Goal: Information Seeking & Learning: Learn about a topic

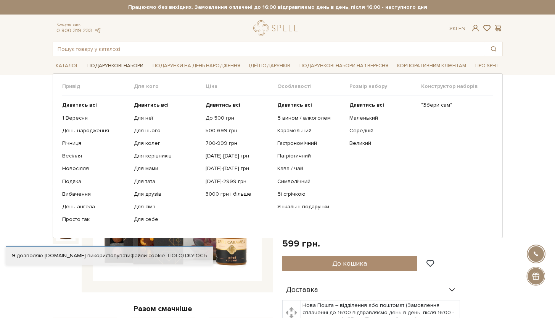
click at [127, 67] on link "Подарункові набори" at bounding box center [115, 66] width 62 height 12
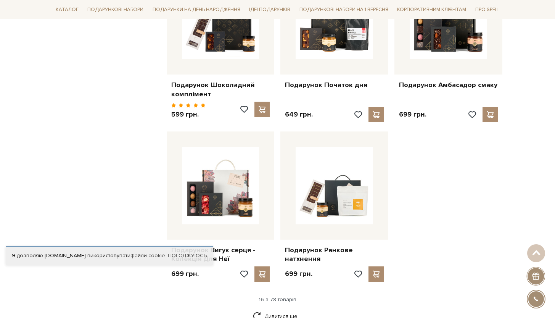
scroll to position [928, 0]
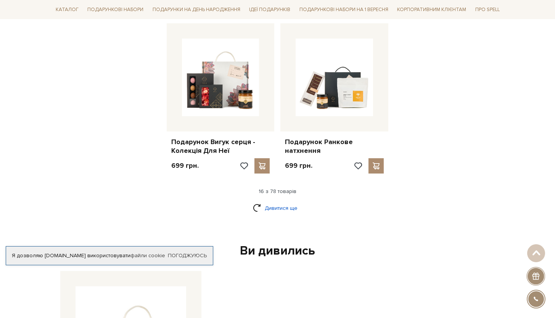
click at [284, 202] on link "Дивитися ще" at bounding box center [278, 207] width 50 height 13
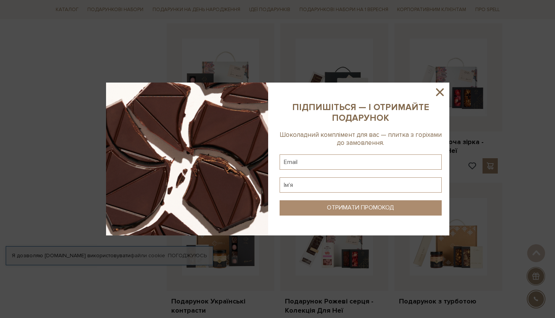
click at [441, 89] on icon at bounding box center [440, 91] width 13 height 13
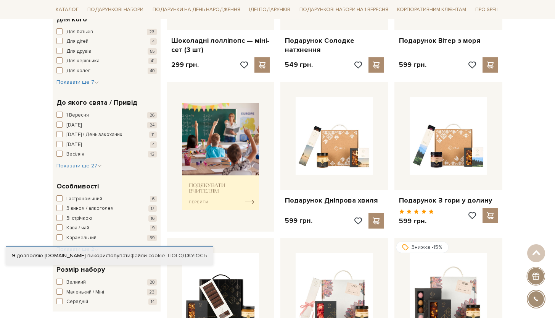
scroll to position [0, 0]
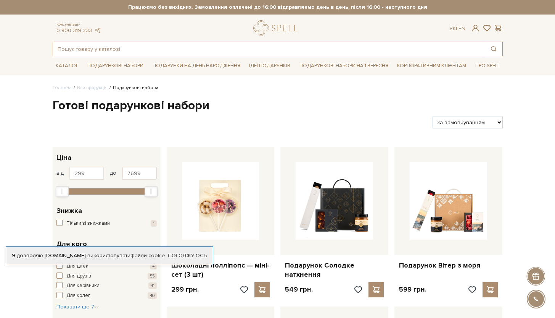
click at [201, 49] on input "text" at bounding box center [269, 49] width 432 height 14
paste input "Набір Spell Гармонія смаку 936 г"
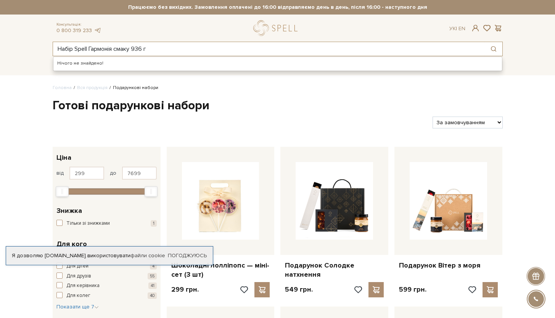
type input "Набір Spell Гармонія смаку 936 г"
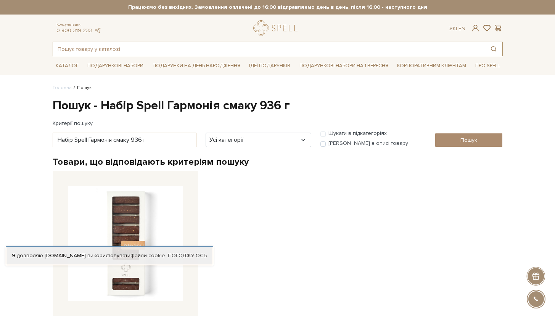
click at [158, 50] on input "text" at bounding box center [269, 49] width 432 height 14
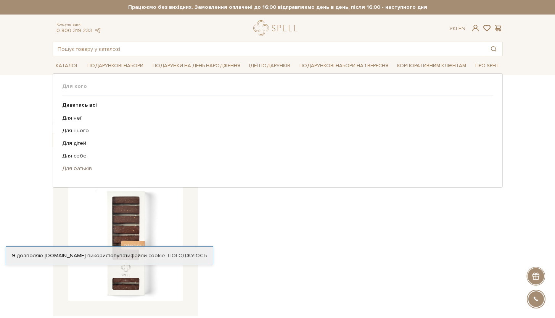
click at [480, 170] on link "Для батьків" at bounding box center [275, 168] width 426 height 7
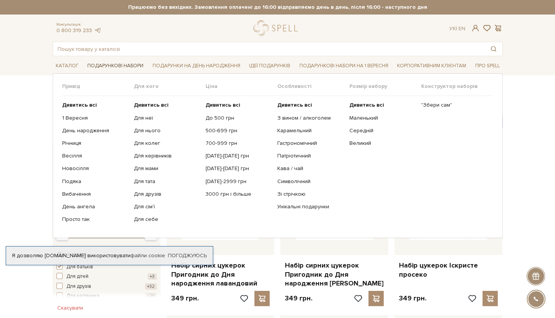
click at [113, 63] on link "Подарункові набори" at bounding box center [115, 66] width 62 height 12
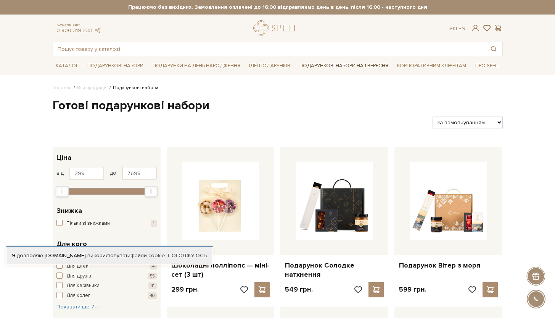
click at [333, 65] on link "Подарункові набори на 1 Вересня" at bounding box center [344, 65] width 95 height 13
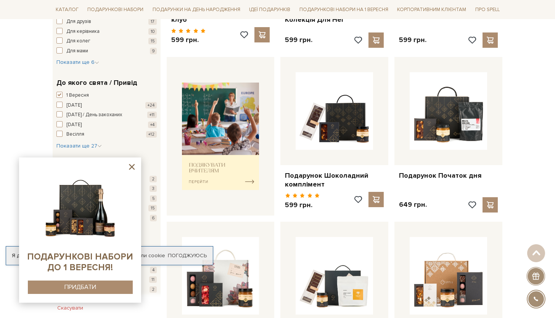
scroll to position [255, 0]
click at [232, 160] on img at bounding box center [220, 135] width 77 height 107
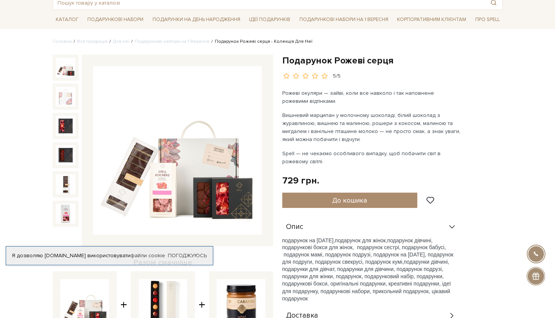
scroll to position [53, 0]
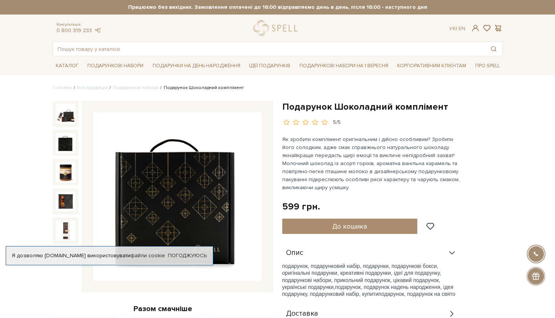
click at [63, 144] on img at bounding box center [66, 143] width 20 height 20
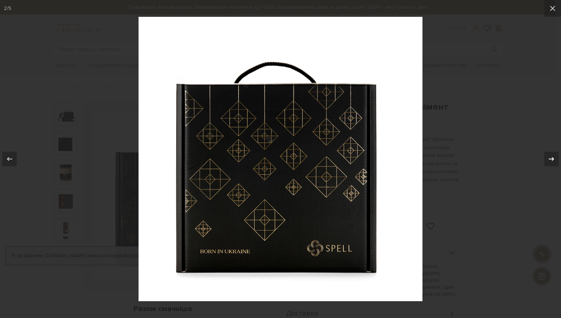
click at [552, 160] on icon at bounding box center [551, 158] width 9 height 9
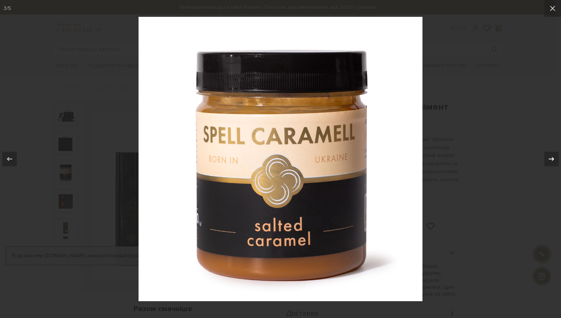
click at [552, 160] on icon at bounding box center [551, 158] width 9 height 9
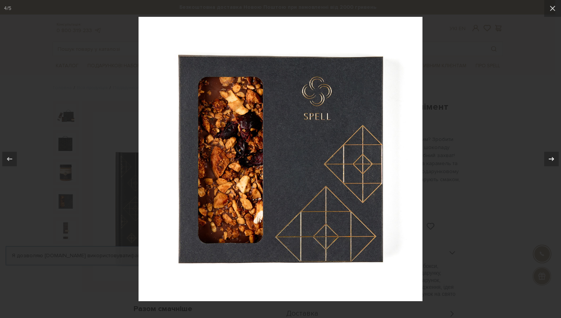
click at [552, 160] on icon at bounding box center [551, 158] width 9 height 9
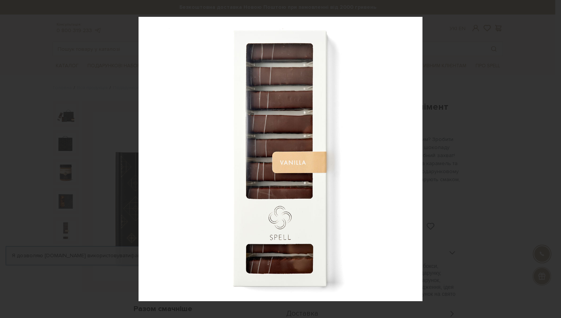
click at [552, 160] on div "5 / 5" at bounding box center [280, 159] width 561 height 318
click at [518, 155] on div at bounding box center [280, 159] width 561 height 318
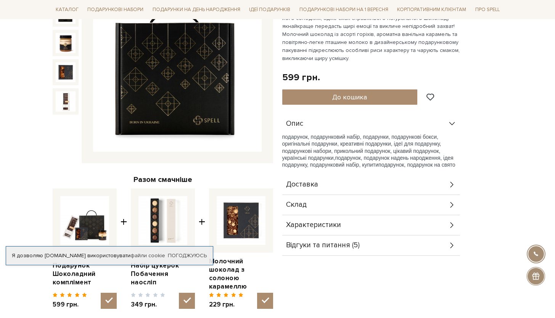
scroll to position [168, 0]
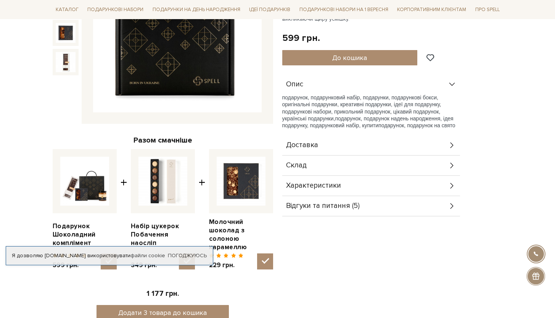
click at [441, 165] on div "Склад" at bounding box center [371, 165] width 178 height 20
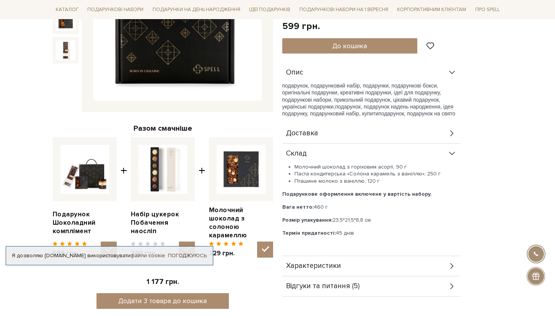
scroll to position [186, 0]
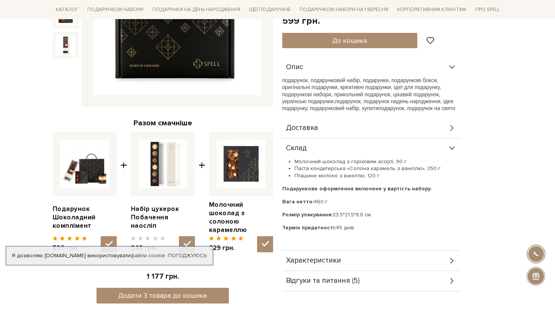
click at [407, 263] on div "Характеристики" at bounding box center [371, 260] width 178 height 20
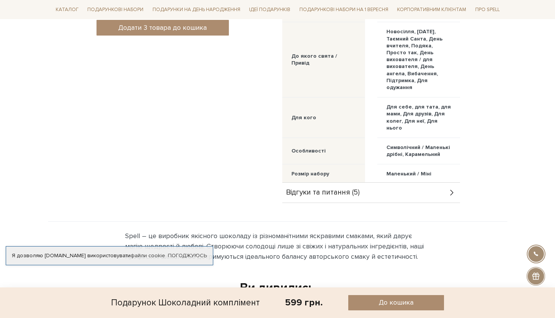
scroll to position [456, 0]
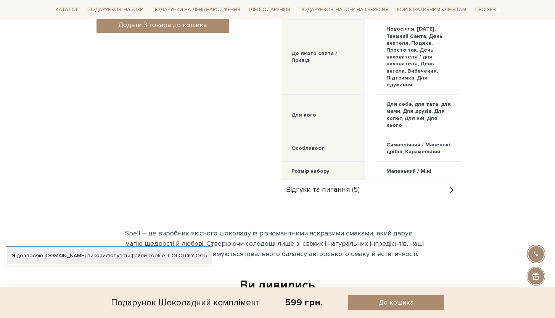
click at [415, 186] on div "Відгуки та питання (5)" at bounding box center [371, 190] width 178 height 20
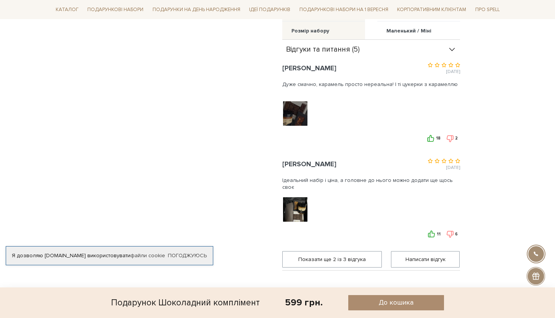
scroll to position [603, 0]
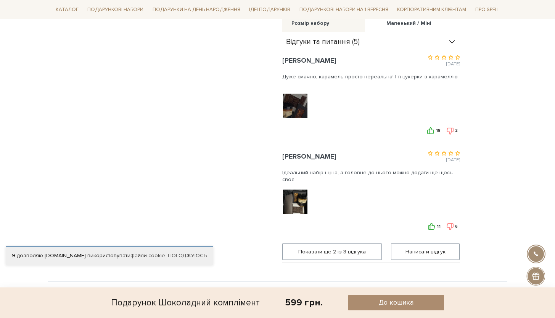
click at [299, 198] on img at bounding box center [295, 201] width 48 height 48
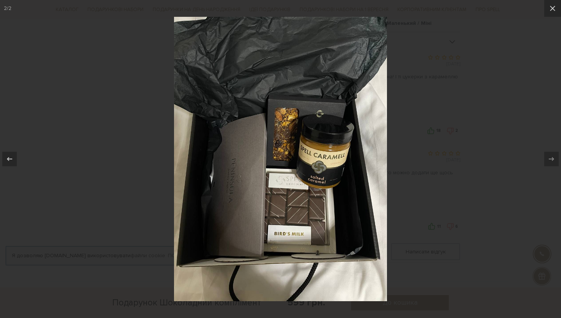
click at [465, 157] on div at bounding box center [280, 159] width 561 height 318
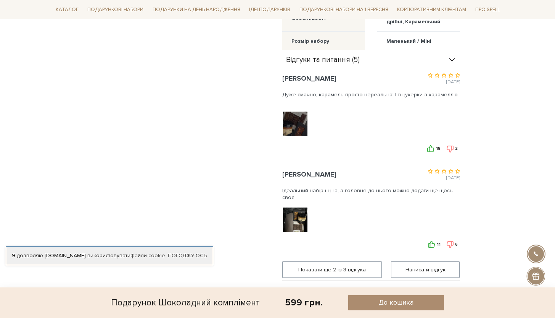
scroll to position [585, 0]
click at [300, 131] on div at bounding box center [295, 124] width 27 height 27
click at [307, 120] on img at bounding box center [295, 124] width 48 height 48
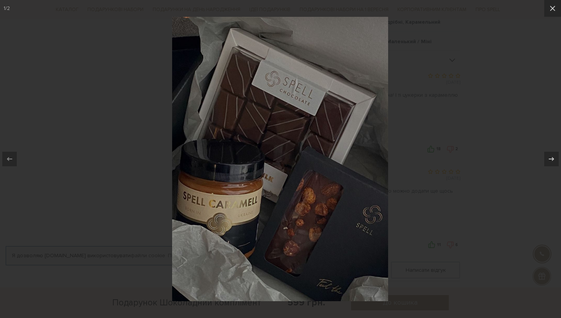
click at [493, 141] on div at bounding box center [280, 159] width 561 height 318
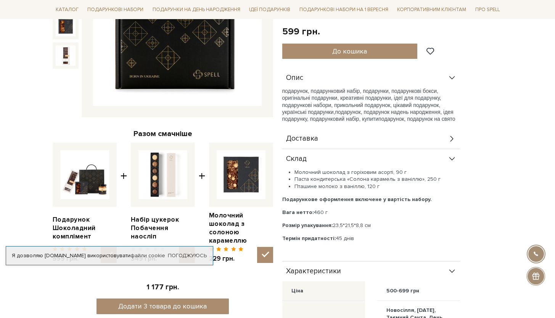
scroll to position [50, 0]
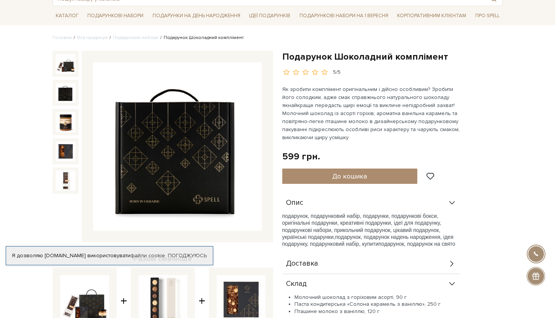
click at [58, 180] on img at bounding box center [66, 180] width 20 height 20
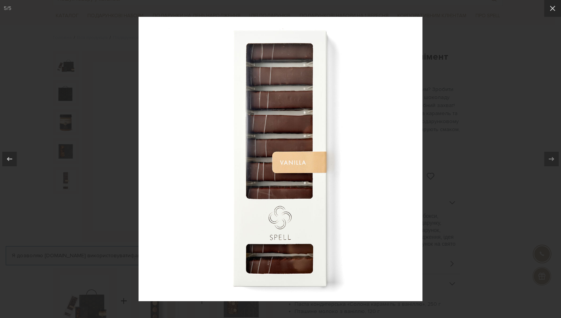
click at [490, 126] on div at bounding box center [280, 159] width 561 height 318
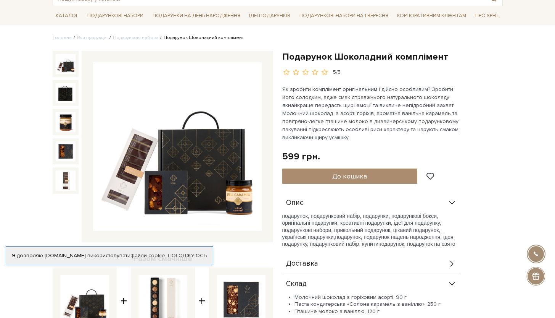
click at [66, 64] on img at bounding box center [66, 64] width 20 height 20
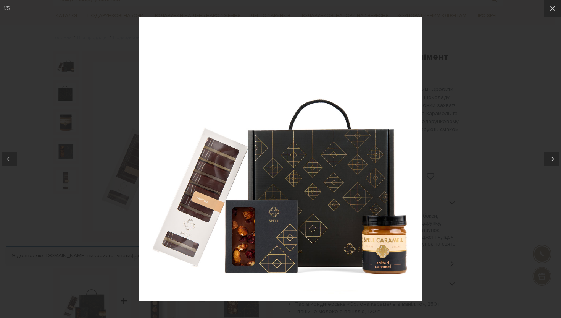
click at [495, 115] on div at bounding box center [280, 159] width 561 height 318
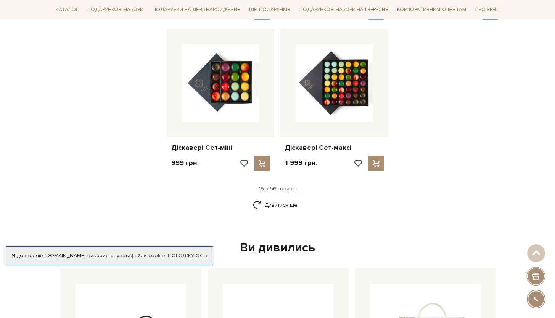
scroll to position [963, 0]
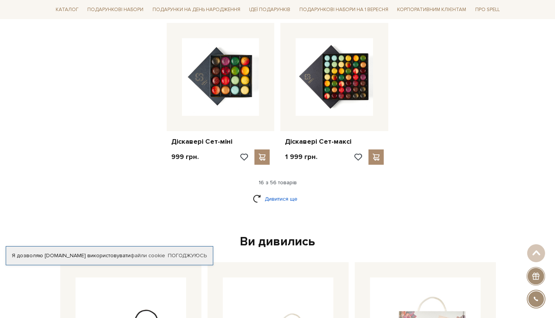
click at [282, 192] on link "Дивитися ще" at bounding box center [278, 198] width 50 height 13
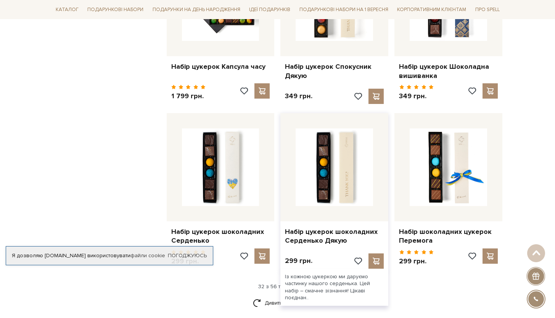
scroll to position [1703, 0]
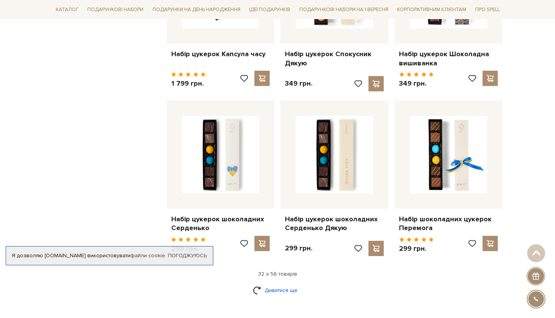
click at [282, 283] on link "Дивитися ще" at bounding box center [278, 289] width 50 height 13
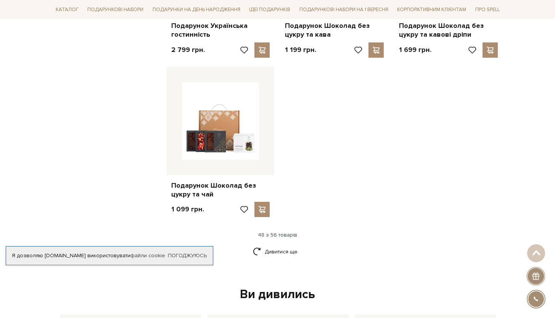
scroll to position [2764, 0]
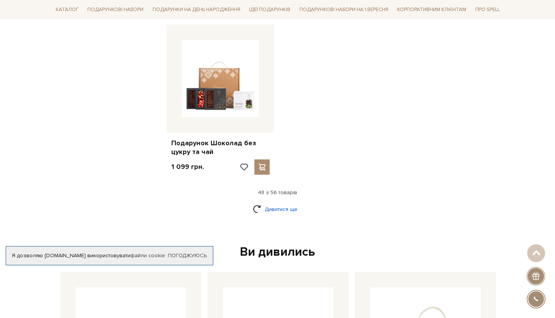
click at [279, 202] on link "Дивитися ще" at bounding box center [278, 208] width 50 height 13
click at [280, 202] on link "Дивитися ще" at bounding box center [278, 208] width 50 height 13
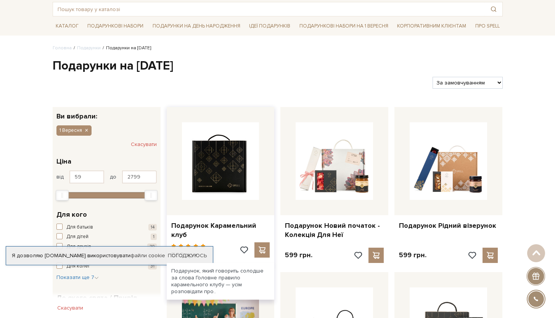
scroll to position [0, 0]
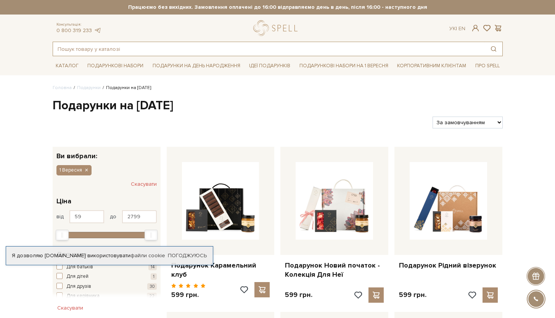
drag, startPoint x: 201, startPoint y: 47, endPoint x: 76, endPoint y: 48, distance: 125.2
click at [76, 48] on input "text" at bounding box center [269, 49] width 432 height 14
click at [126, 51] on input "text" at bounding box center [269, 49] width 432 height 14
paste input "[PERSON_NAME]"
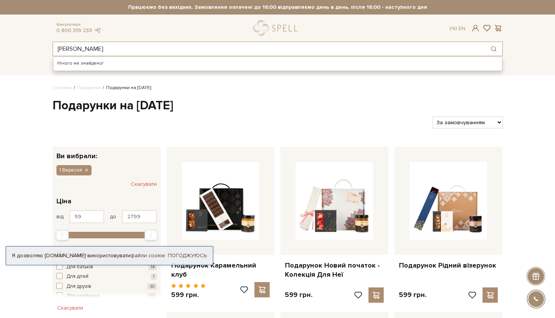
type input "[PERSON_NAME]"
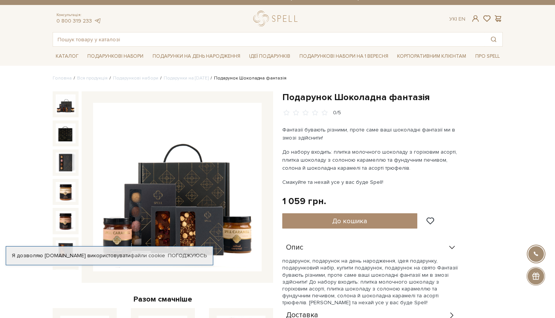
scroll to position [15, 0]
